Goal: Task Accomplishment & Management: Manage account settings

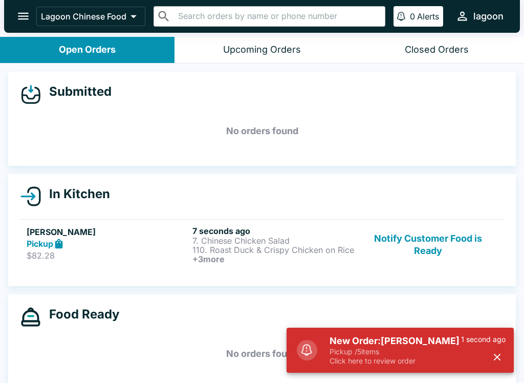
scroll to position [2, 0]
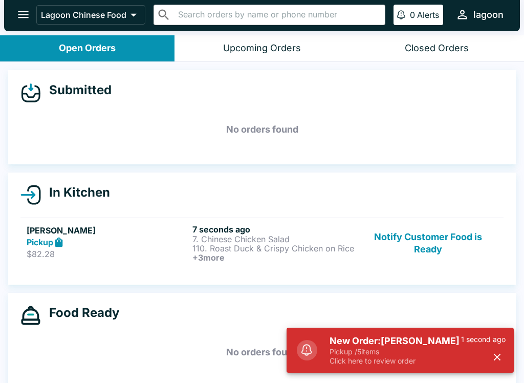
click at [137, 237] on div "Pickup" at bounding box center [108, 242] width 162 height 12
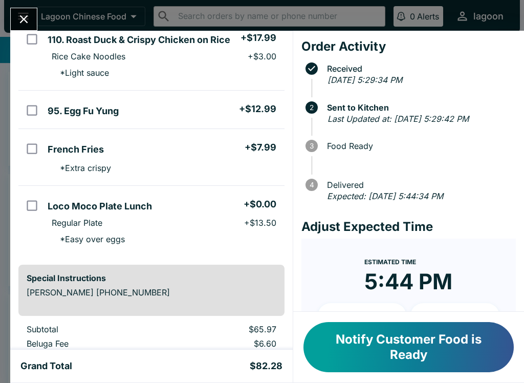
scroll to position [153, 0]
click at [18, 13] on icon "Close" at bounding box center [24, 19] width 14 height 14
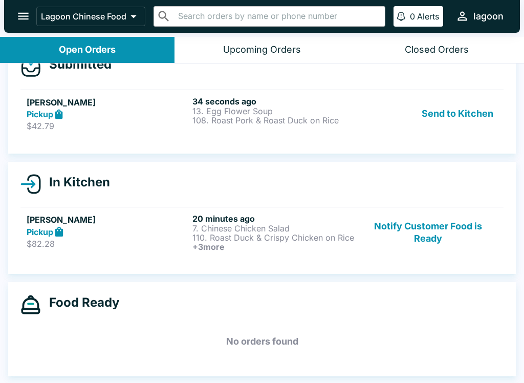
click at [456, 115] on button "Send to Kitchen" at bounding box center [458, 113] width 80 height 35
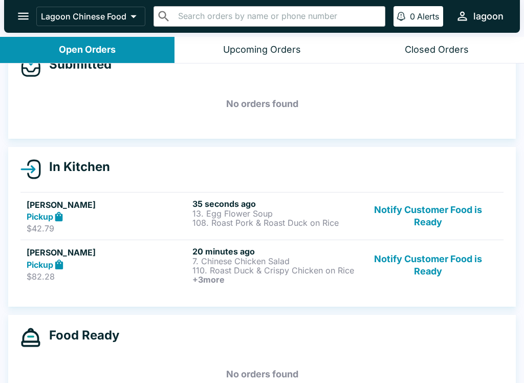
click at [131, 209] on h5 "[PERSON_NAME]" at bounding box center [108, 205] width 162 height 12
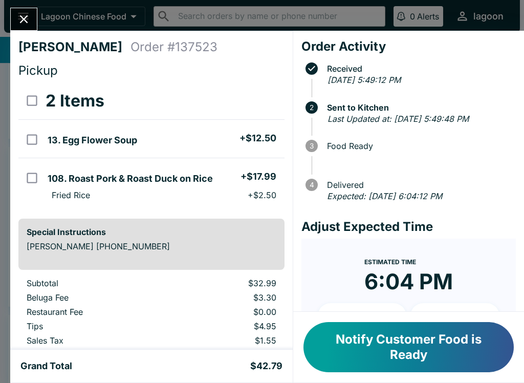
click at [25, 23] on icon "Close" at bounding box center [24, 19] width 14 height 14
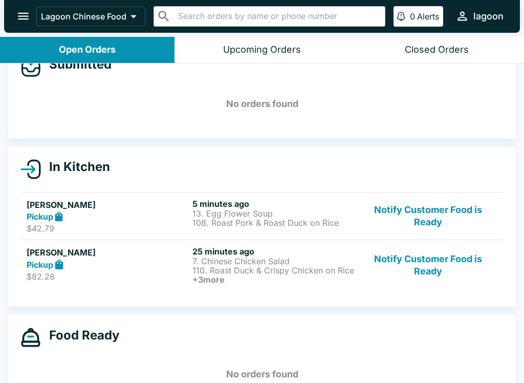
click at [70, 263] on div "Pickup" at bounding box center [108, 264] width 162 height 12
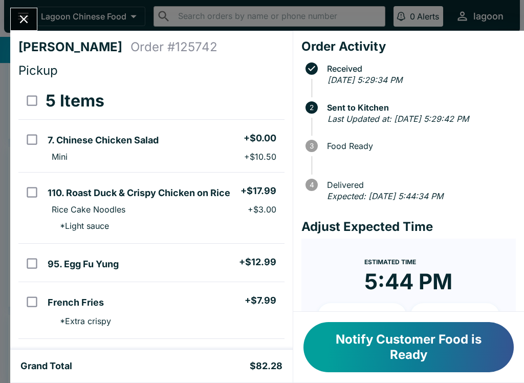
click at [383, 346] on button "Notify Customer Food is Ready" at bounding box center [409, 347] width 210 height 50
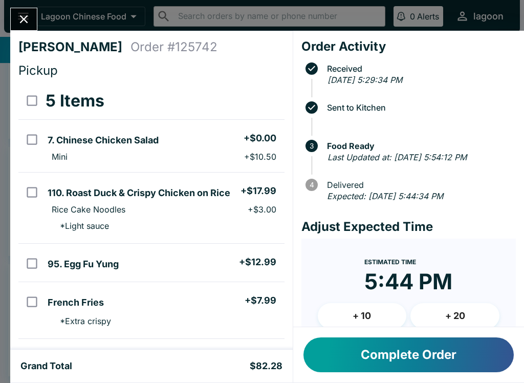
click at [19, 16] on icon "Close" at bounding box center [24, 19] width 14 height 14
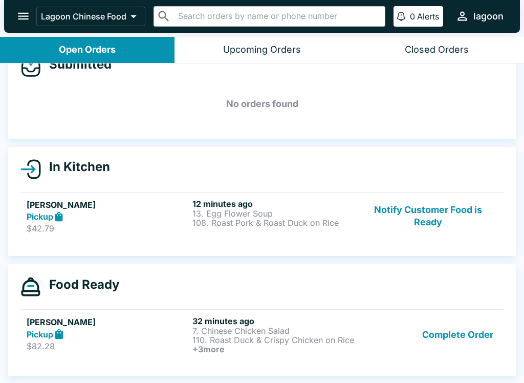
click at [98, 347] on p "$82.28" at bounding box center [108, 346] width 162 height 10
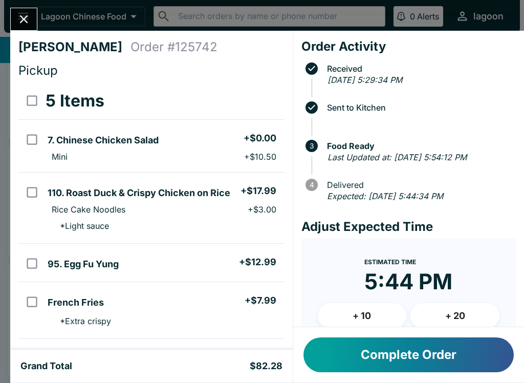
click at [397, 357] on button "Complete Order" at bounding box center [409, 354] width 210 height 35
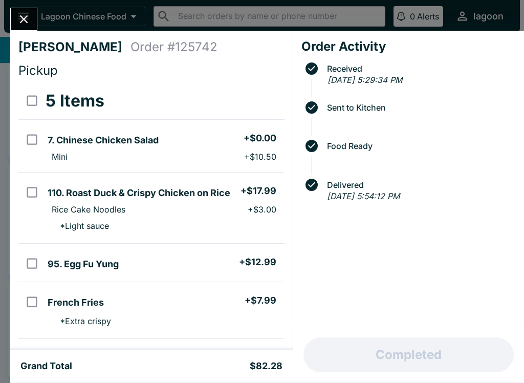
scroll to position [9, 0]
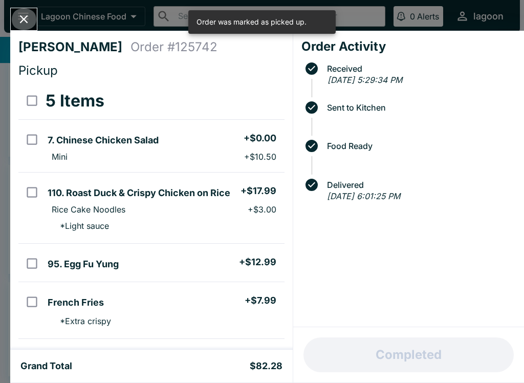
click at [20, 17] on icon "Close" at bounding box center [24, 19] width 14 height 14
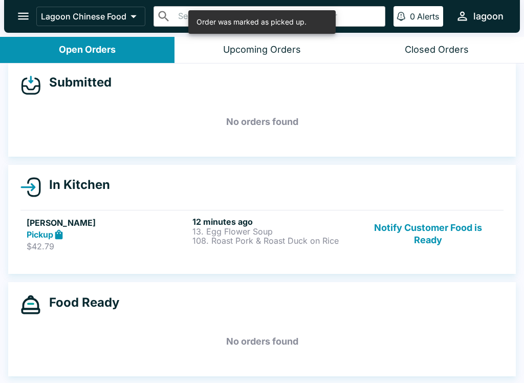
click at [98, 247] on p "$42.79" at bounding box center [108, 246] width 162 height 10
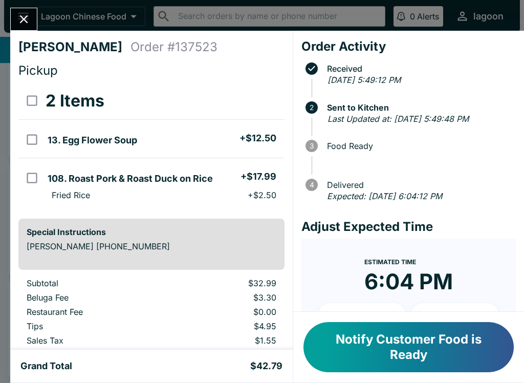
click at [344, 363] on button "Notify Customer Food is Ready" at bounding box center [409, 347] width 210 height 50
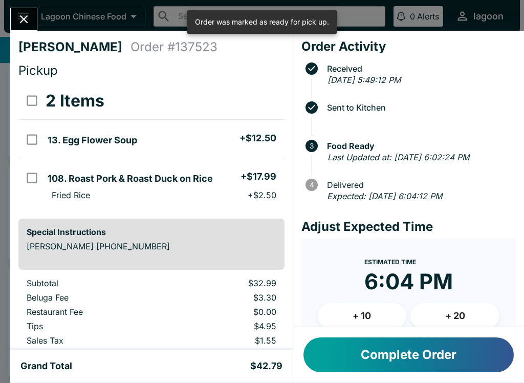
click at [357, 352] on button "Complete Order" at bounding box center [409, 354] width 210 height 35
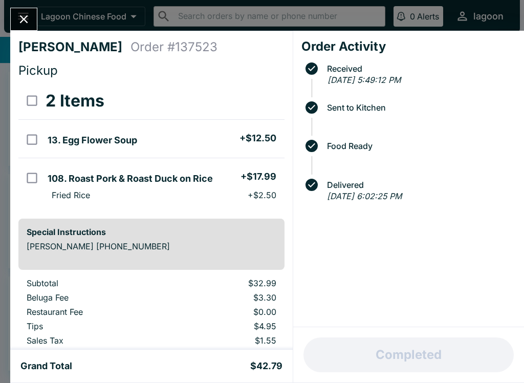
click at [27, 20] on icon "Close" at bounding box center [24, 19] width 14 height 14
